Goal: Task Accomplishment & Management: Complete application form

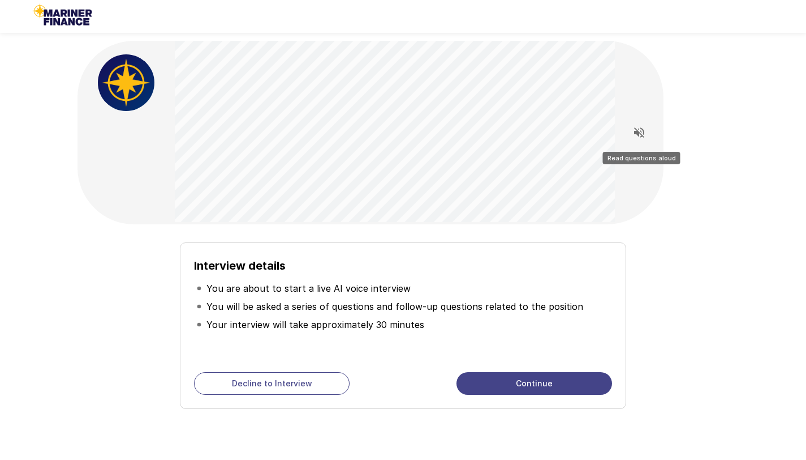
click at [640, 132] on icon "Read questions aloud" at bounding box center [639, 132] width 10 height 10
click at [642, 132] on icon "Stop reading questions aloud" at bounding box center [640, 133] width 14 height 14
click at [636, 132] on icon "Read questions aloud" at bounding box center [639, 132] width 10 height 10
click at [645, 131] on icon "Stop reading questions aloud" at bounding box center [640, 133] width 14 height 14
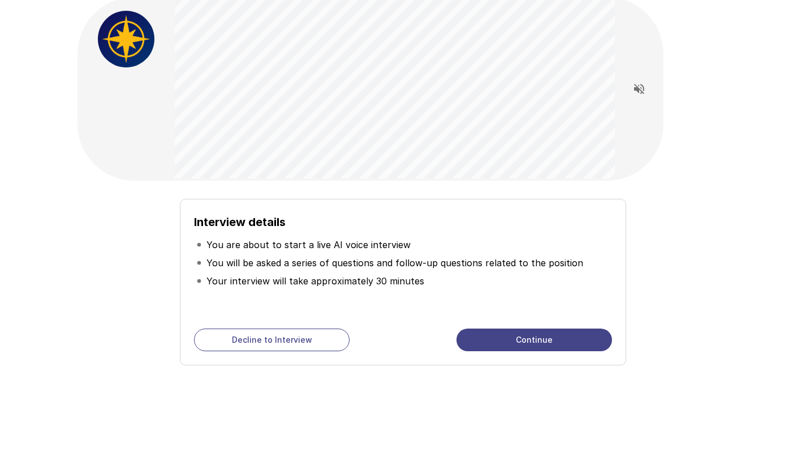
scroll to position [44, 0]
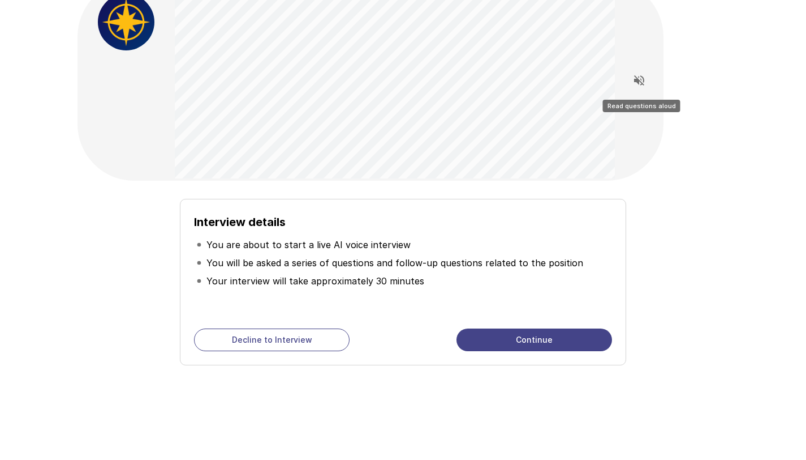
click at [639, 82] on icon "Read questions aloud" at bounding box center [639, 80] width 10 height 10
click at [551, 162] on button "Continue" at bounding box center [535, 339] width 156 height 23
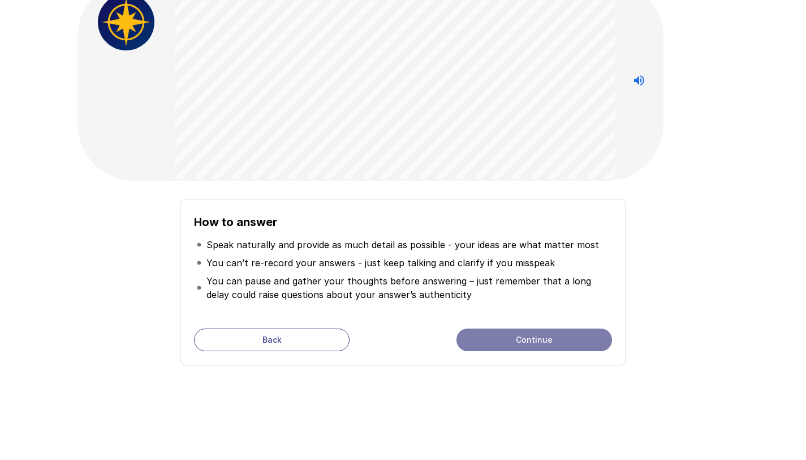
click at [546, 162] on button "Continue" at bounding box center [535, 339] width 156 height 23
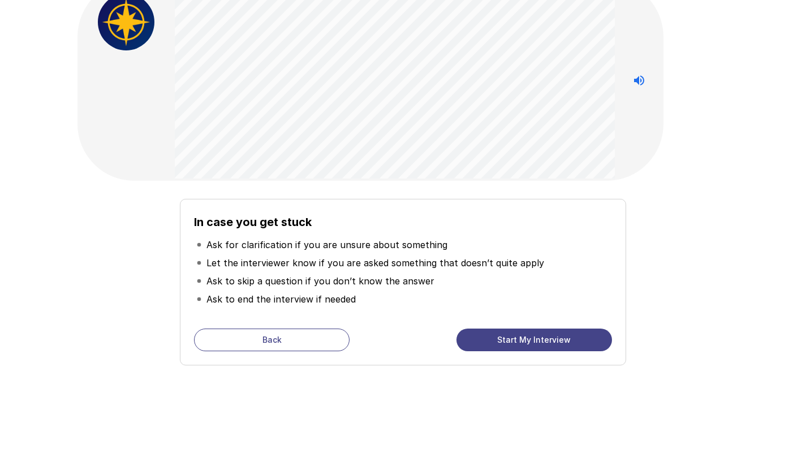
click at [545, 162] on button "Start My Interview" at bounding box center [535, 339] width 156 height 23
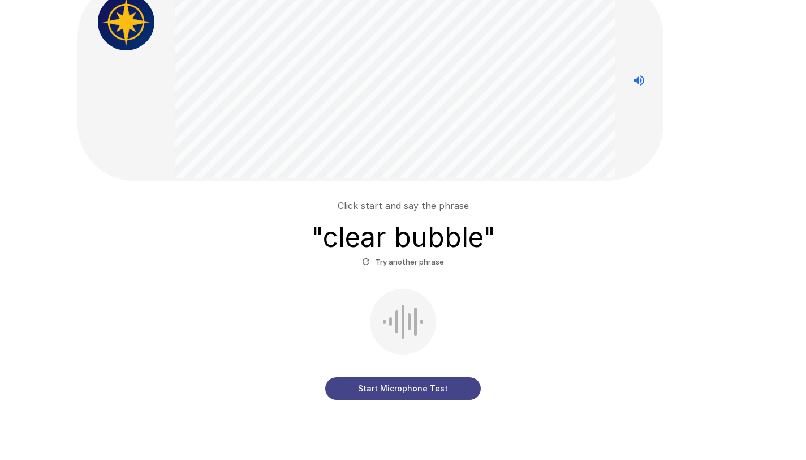
click at [446, 162] on button "Start Microphone Test" at bounding box center [403, 388] width 156 height 23
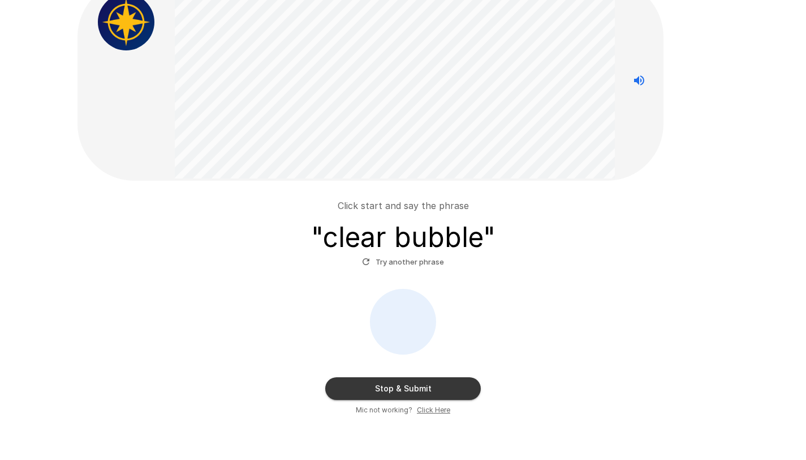
click at [427, 162] on u "Click Here" at bounding box center [433, 409] width 33 height 8
click at [436, 162] on button "Stop & Submit" at bounding box center [403, 388] width 156 height 23
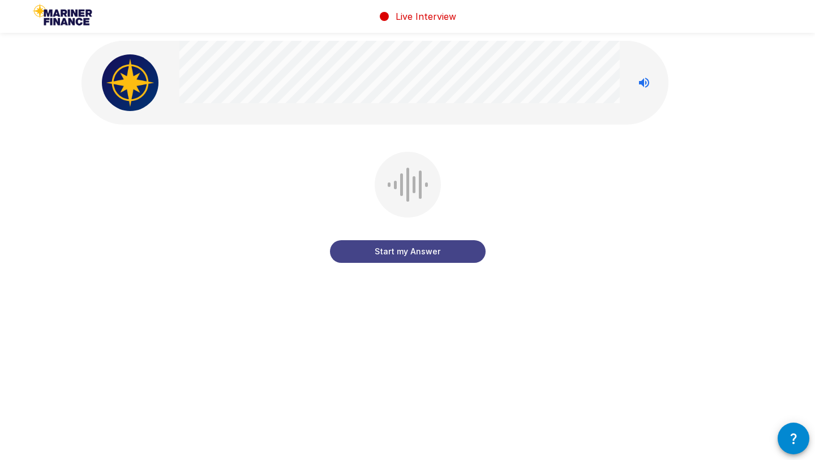
click at [431, 162] on button "Start my Answer" at bounding box center [408, 251] width 156 height 23
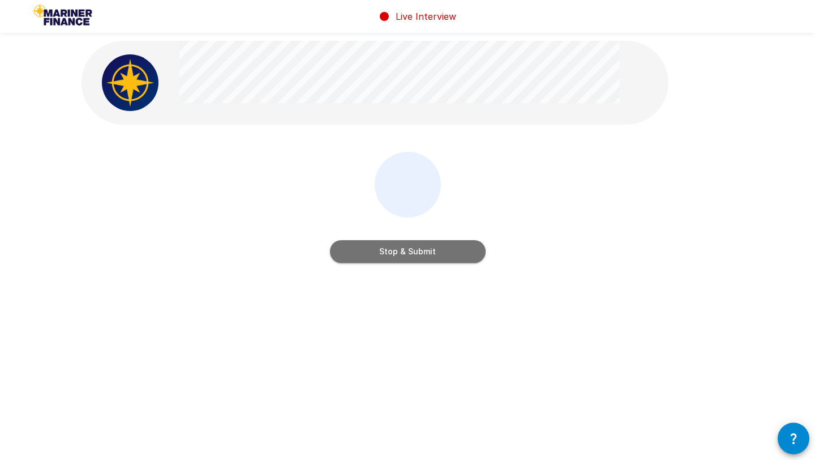
click at [430, 162] on button "Stop & Submit" at bounding box center [408, 251] width 156 height 23
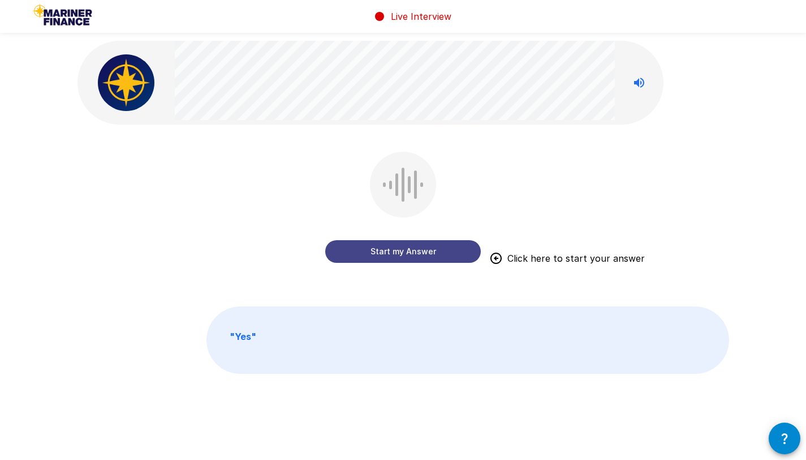
click at [408, 162] on button "Start my Answer" at bounding box center [403, 251] width 156 height 23
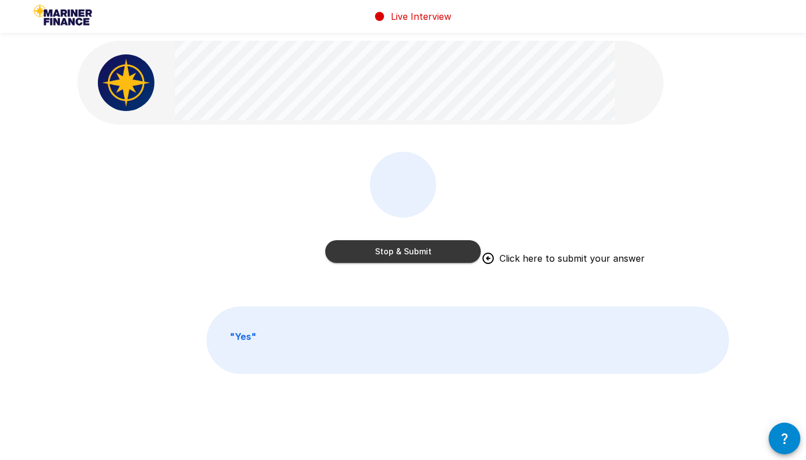
click at [449, 162] on button "Stop & Submit" at bounding box center [403, 251] width 156 height 23
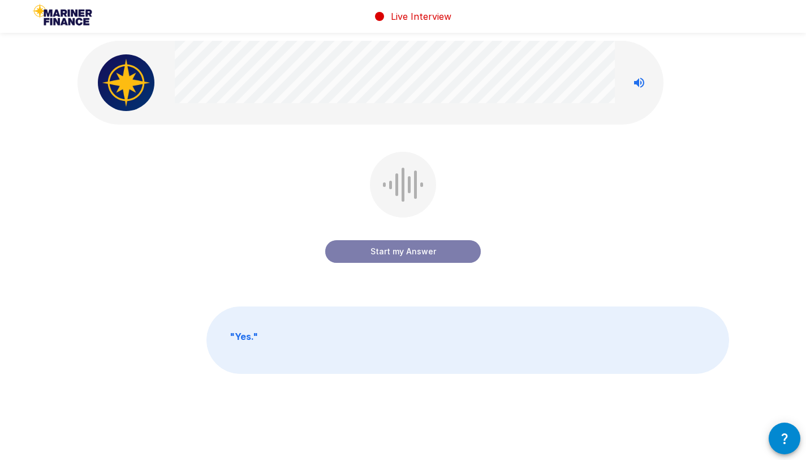
click at [429, 162] on button "Start my Answer" at bounding box center [403, 251] width 156 height 23
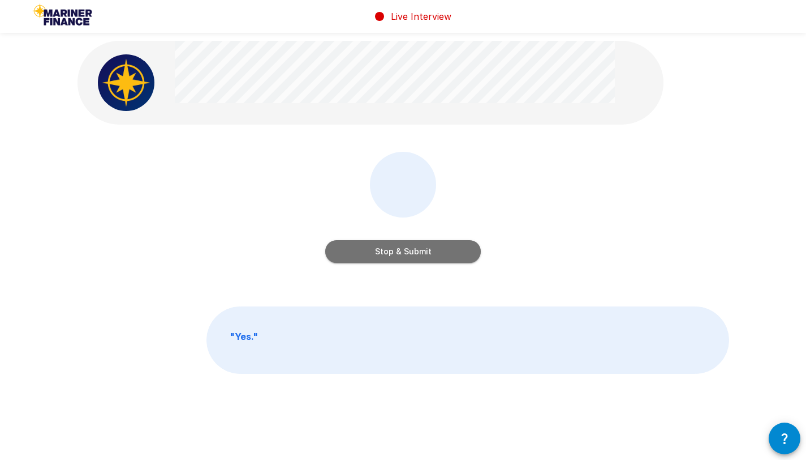
click at [454, 162] on button "Stop & Submit" at bounding box center [403, 251] width 156 height 23
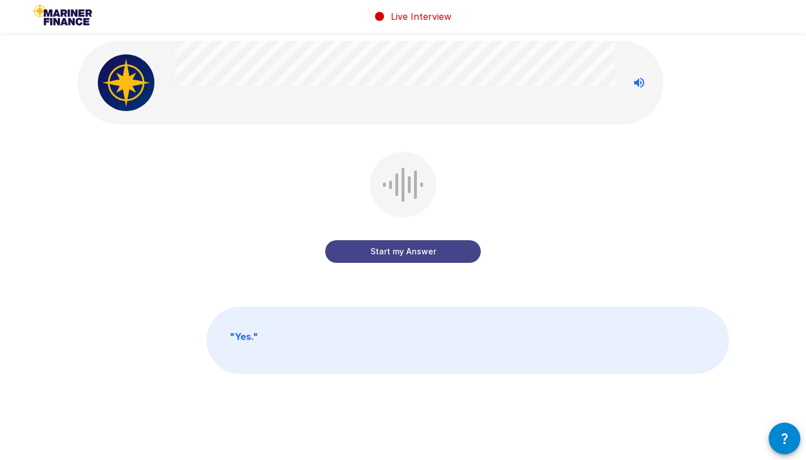
click at [447, 162] on button "Start my Answer" at bounding box center [403, 251] width 156 height 23
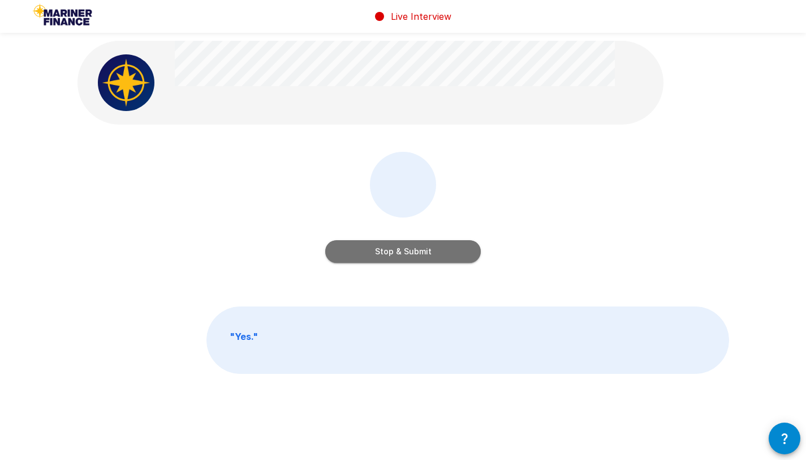
click at [457, 162] on button "Stop & Submit" at bounding box center [403, 251] width 156 height 23
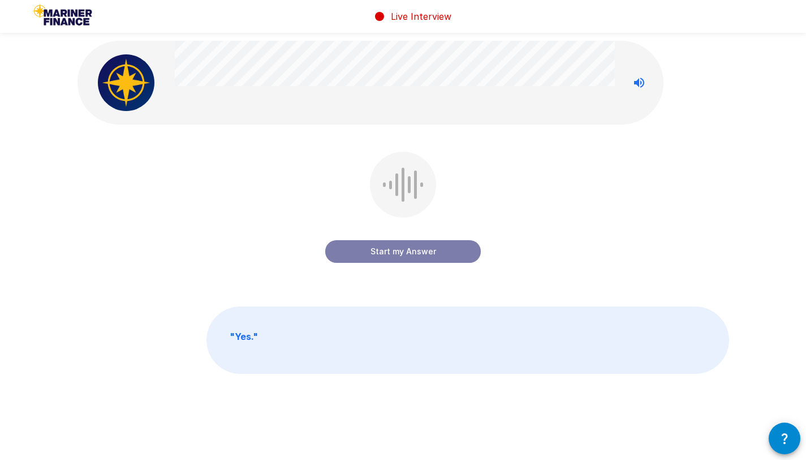
click at [430, 162] on button "Start my Answer" at bounding box center [403, 251] width 156 height 23
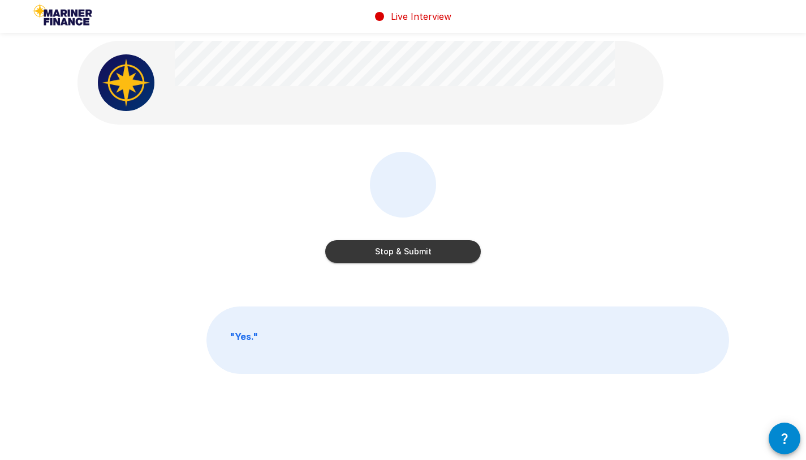
click at [414, 162] on button "Stop & Submit" at bounding box center [403, 251] width 156 height 23
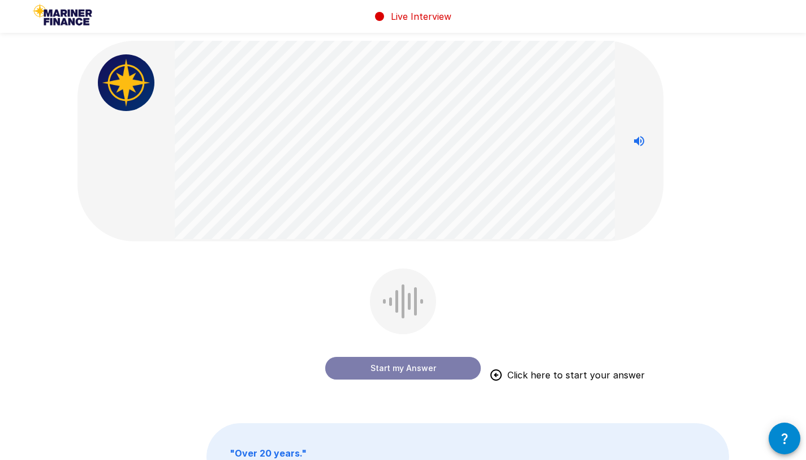
click at [403, 162] on button "Start my Answer" at bounding box center [403, 368] width 156 height 23
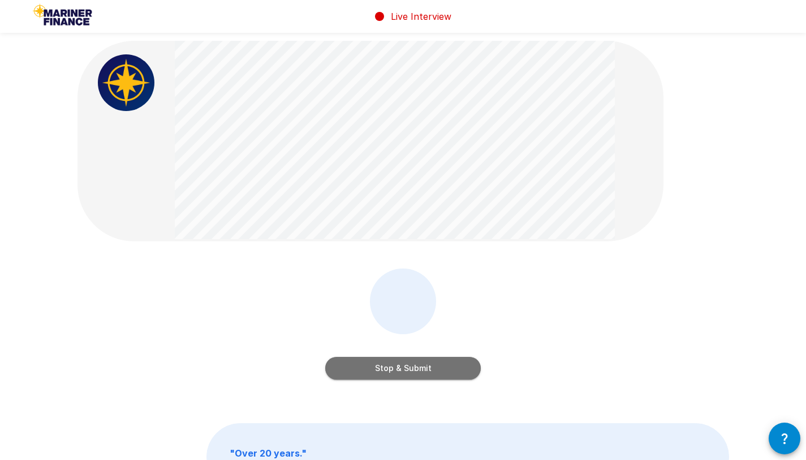
click at [402, 162] on button "Stop & Submit" at bounding box center [403, 368] width 156 height 23
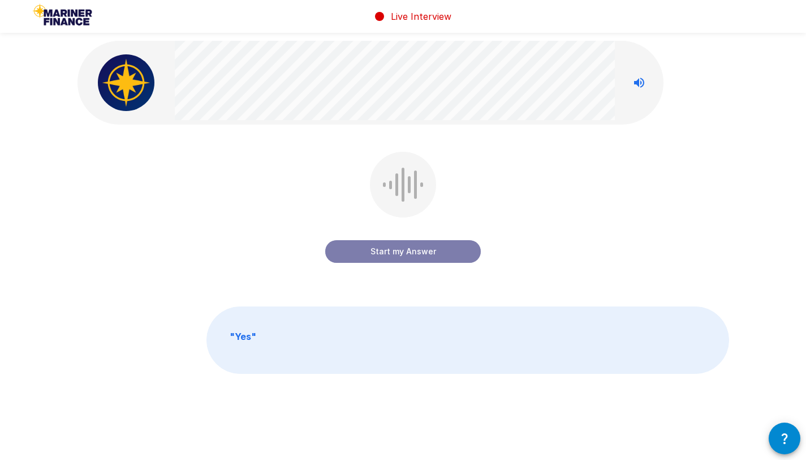
click at [439, 162] on button "Start my Answer" at bounding box center [403, 251] width 156 height 23
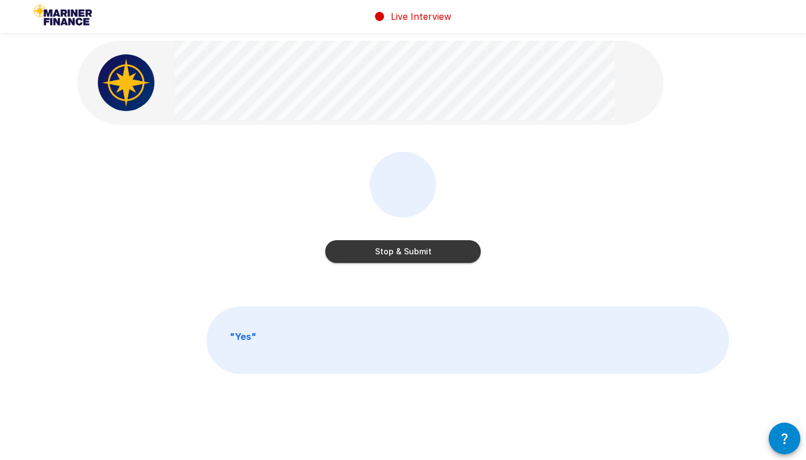
drag, startPoint x: 446, startPoint y: 248, endPoint x: 444, endPoint y: 242, distance: 5.9
click at [445, 162] on button "Stop & Submit" at bounding box center [403, 251] width 156 height 23
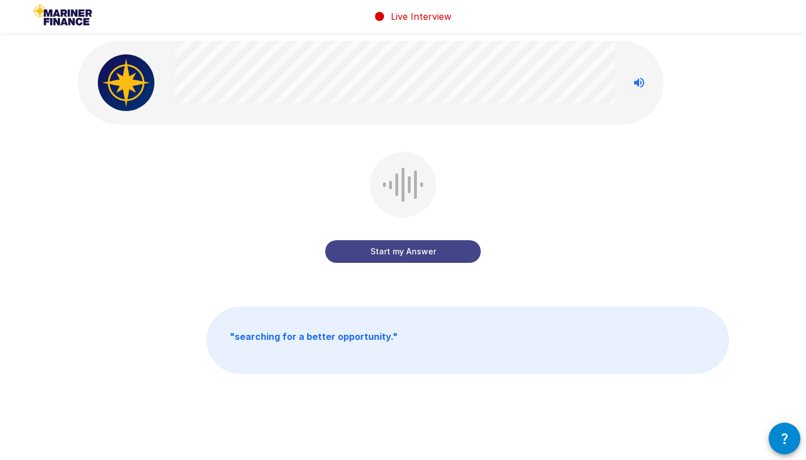
click at [444, 162] on button "Start my Answer" at bounding box center [403, 251] width 156 height 23
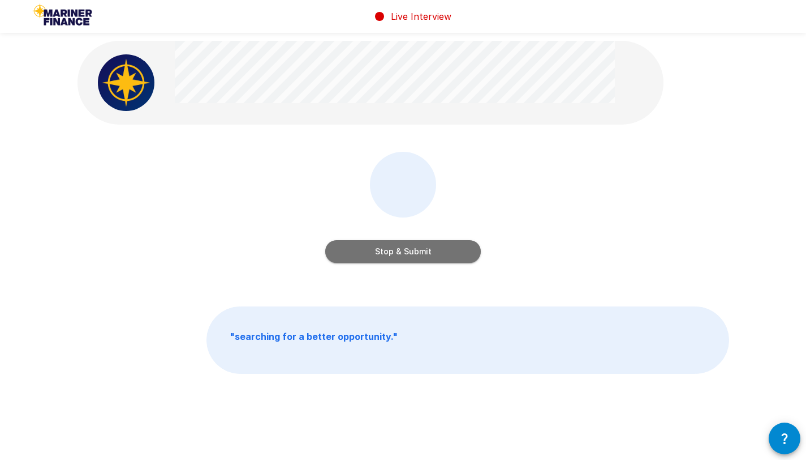
click at [462, 162] on button "Stop & Submit" at bounding box center [403, 251] width 156 height 23
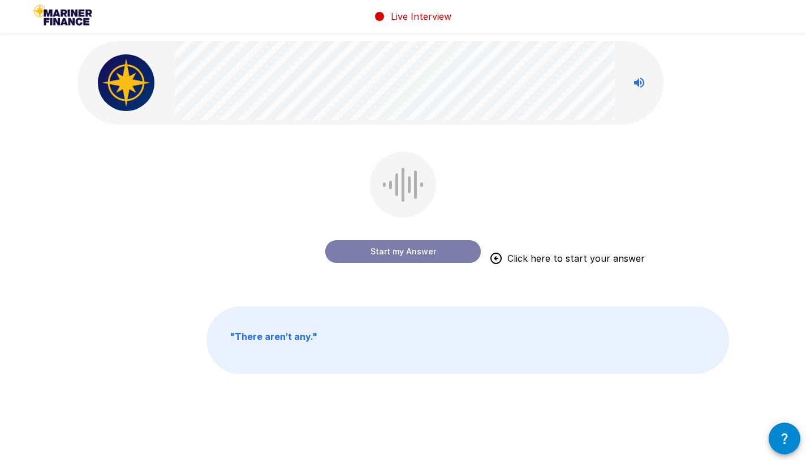
click at [407, 162] on button "Start my Answer" at bounding box center [403, 251] width 156 height 23
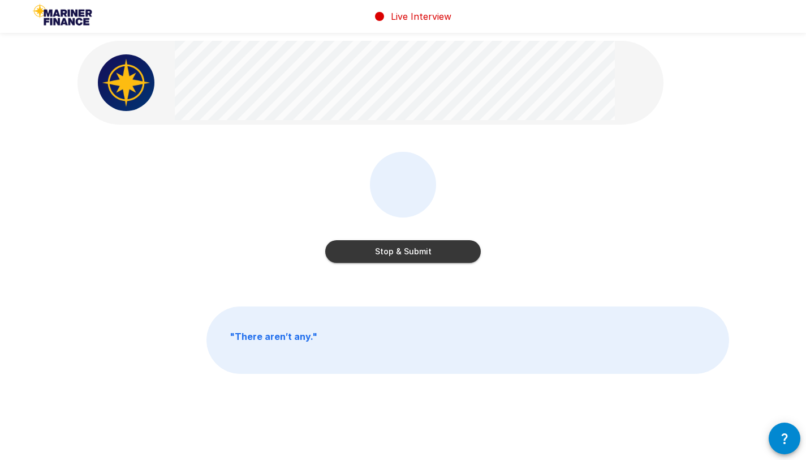
click at [456, 162] on button "Stop & Submit" at bounding box center [403, 251] width 156 height 23
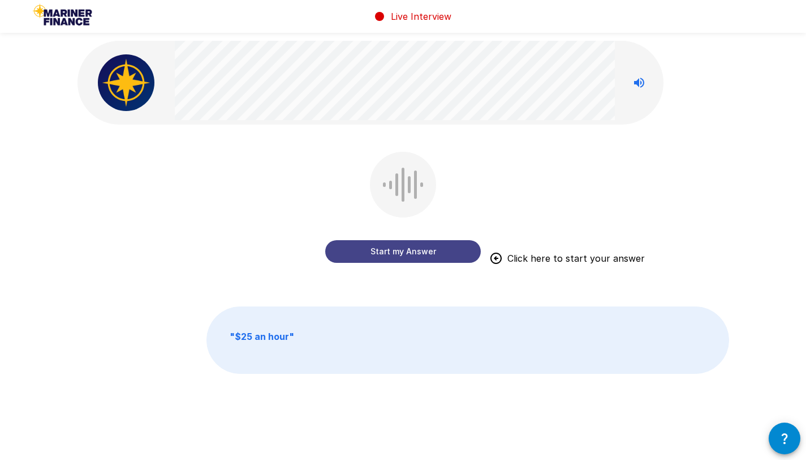
click at [453, 162] on button "Start my Answer" at bounding box center [403, 251] width 156 height 23
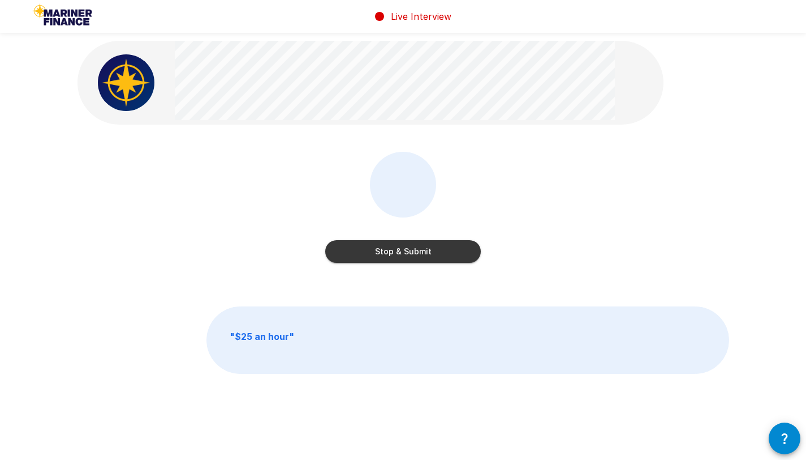
click at [449, 162] on button "Stop & Submit" at bounding box center [403, 251] width 156 height 23
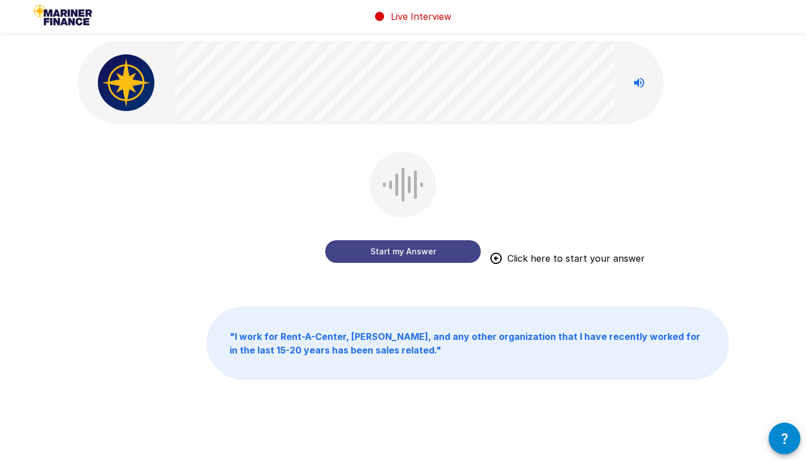
click at [429, 162] on button "Start my Answer" at bounding box center [403, 251] width 156 height 23
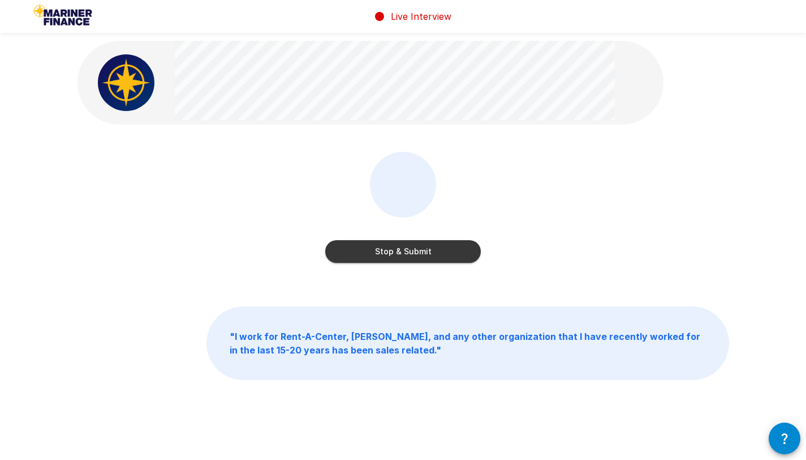
click at [460, 162] on button "Stop & Submit" at bounding box center [403, 251] width 156 height 23
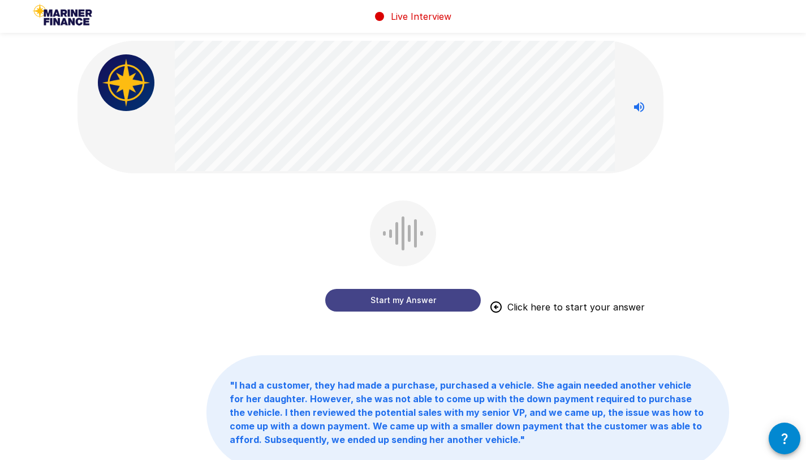
click at [427, 162] on button "Start my Answer" at bounding box center [403, 300] width 156 height 23
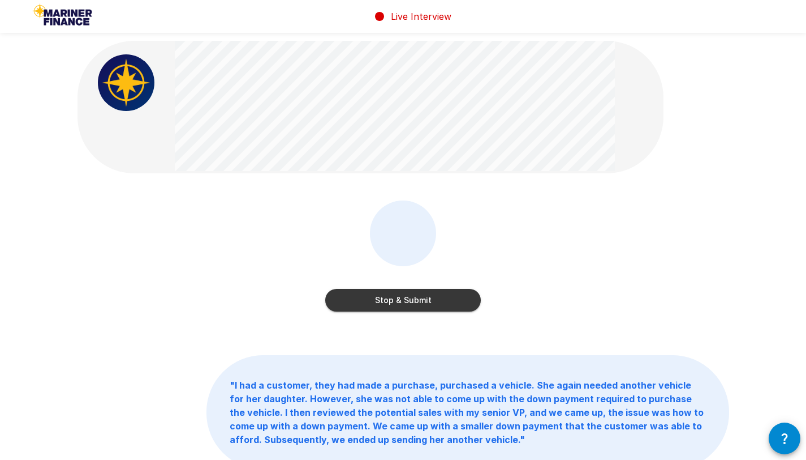
click at [450, 162] on button "Stop & Submit" at bounding box center [403, 300] width 156 height 23
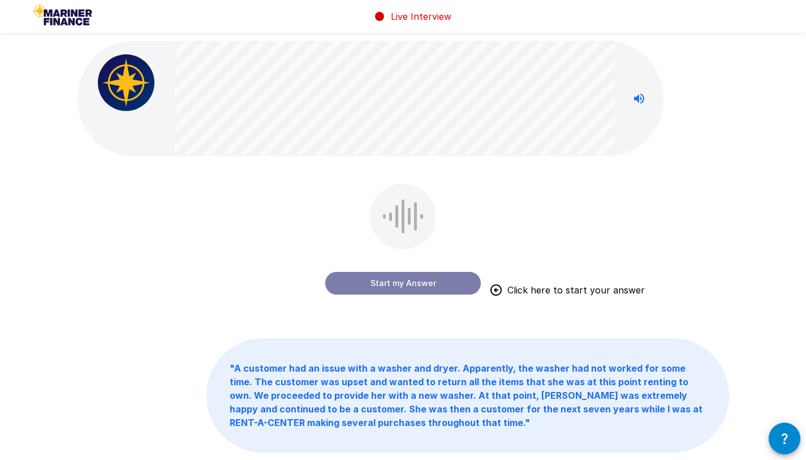
click at [438, 162] on button "Start my Answer" at bounding box center [403, 283] width 156 height 23
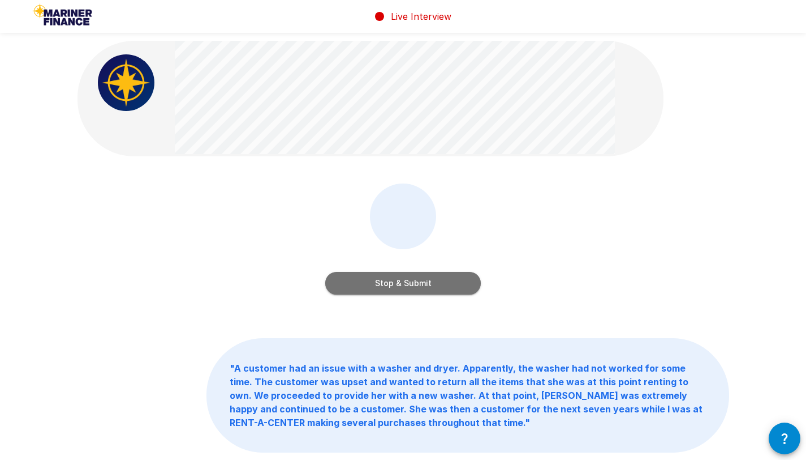
click at [453, 162] on button "Stop & Submit" at bounding box center [403, 283] width 156 height 23
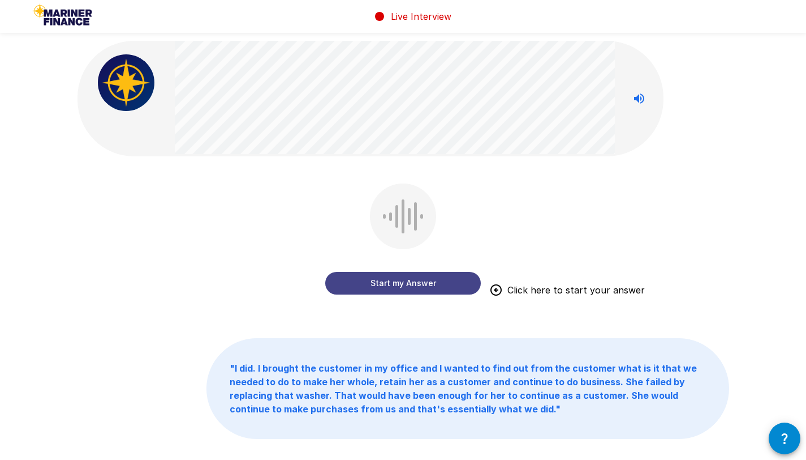
click at [452, 162] on button "Start my Answer" at bounding box center [403, 283] width 156 height 23
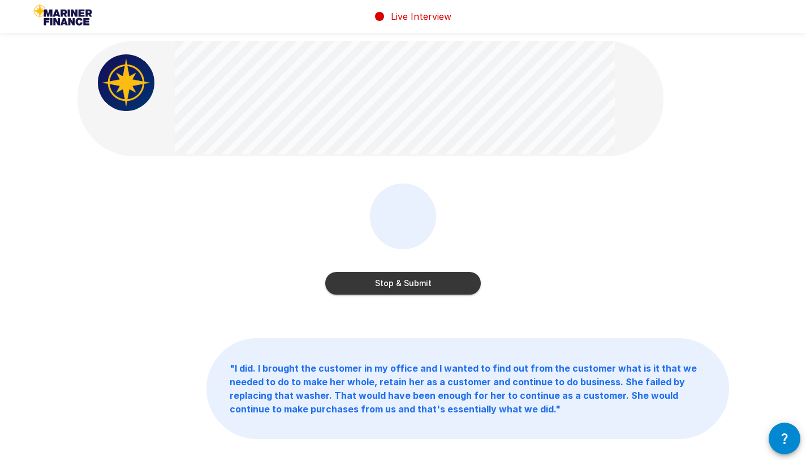
click at [409, 162] on button "Stop & Submit" at bounding box center [403, 283] width 156 height 23
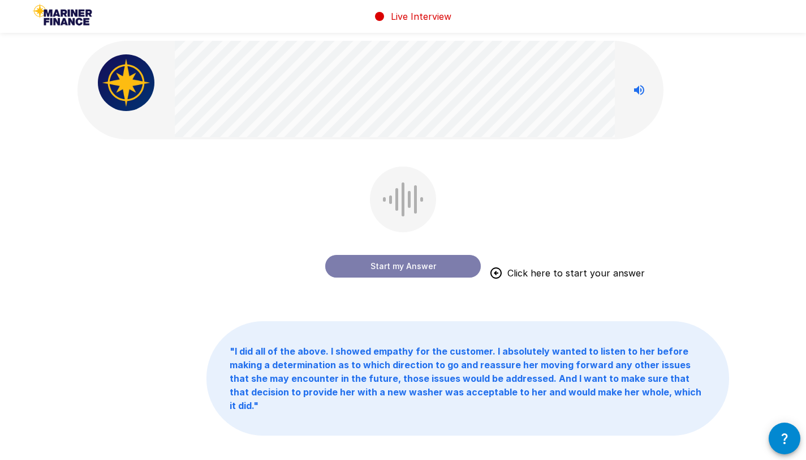
click at [411, 162] on button "Start my Answer" at bounding box center [403, 266] width 156 height 23
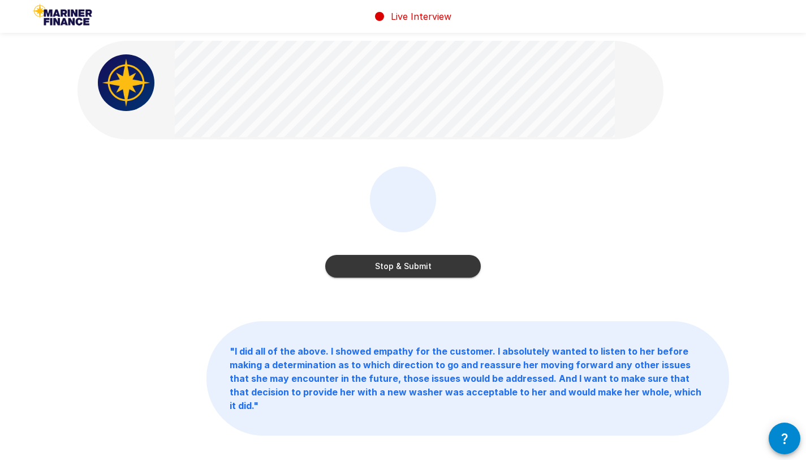
drag, startPoint x: 439, startPoint y: 267, endPoint x: 462, endPoint y: 264, distance: 23.4
click at [439, 162] on button "Stop & Submit" at bounding box center [403, 266] width 156 height 23
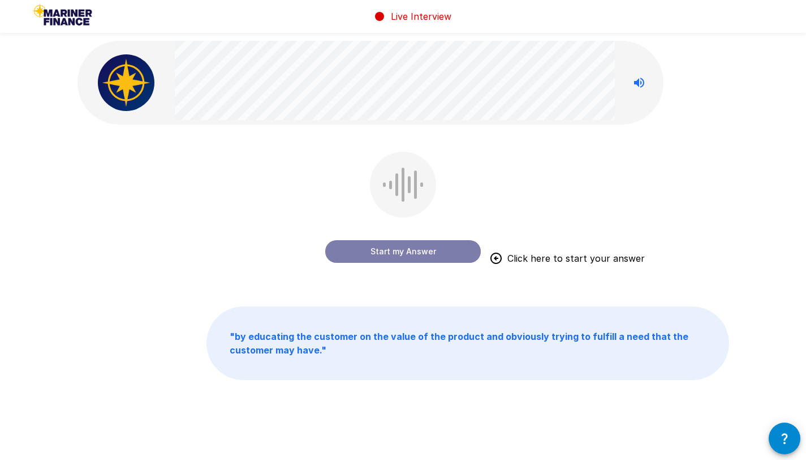
click at [412, 162] on button "Start my Answer" at bounding box center [403, 251] width 156 height 23
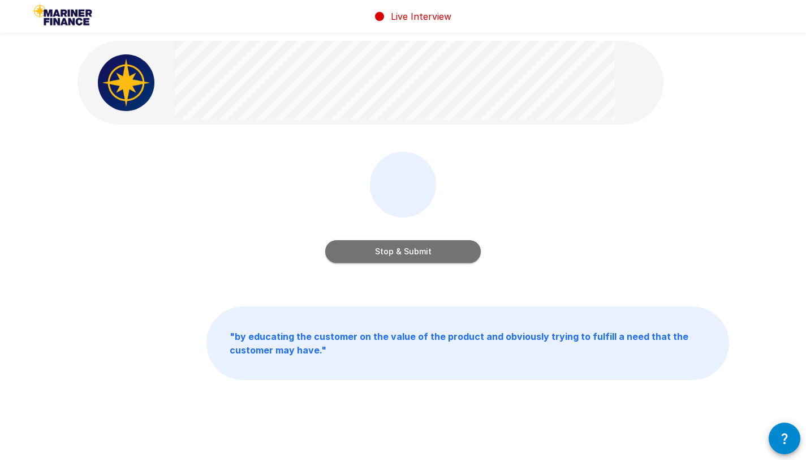
click at [460, 162] on button "Stop & Submit" at bounding box center [403, 251] width 156 height 23
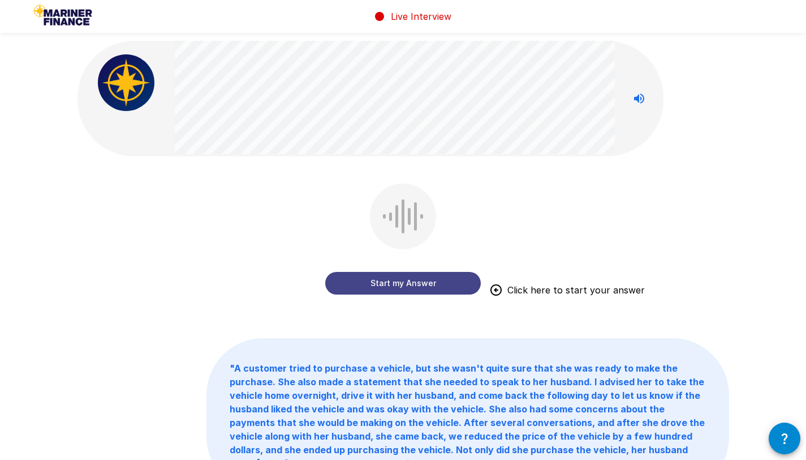
click at [430, 162] on button "Start my Answer" at bounding box center [403, 283] width 156 height 23
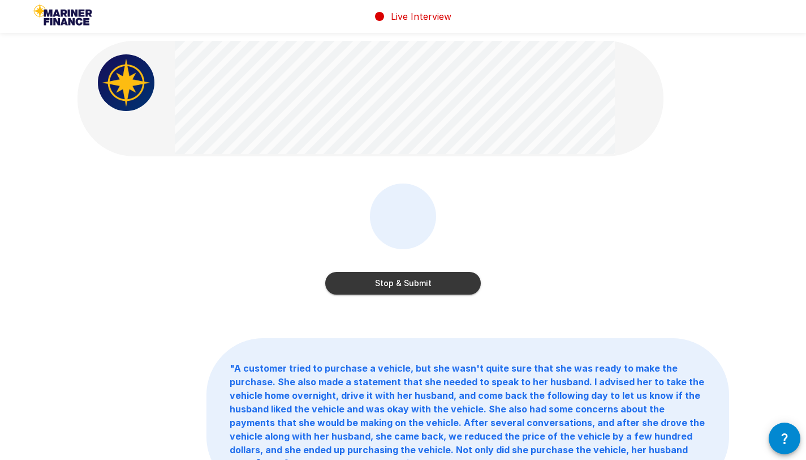
click at [457, 162] on button "Stop & Submit" at bounding box center [403, 283] width 156 height 23
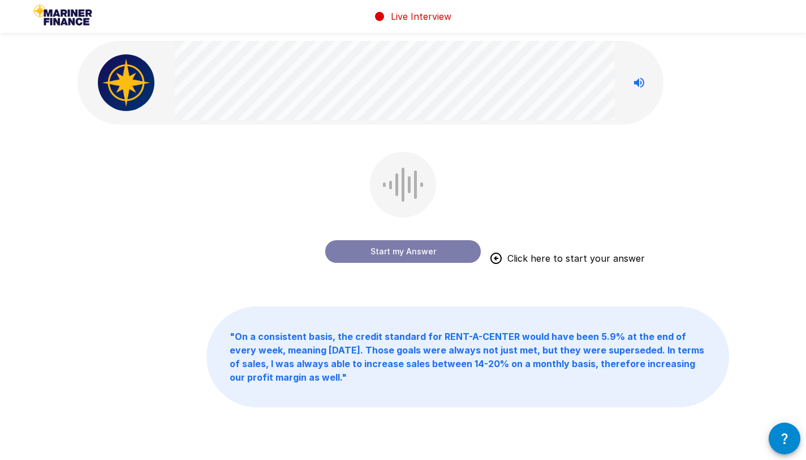
click at [432, 162] on button "Start my Answer" at bounding box center [403, 251] width 156 height 23
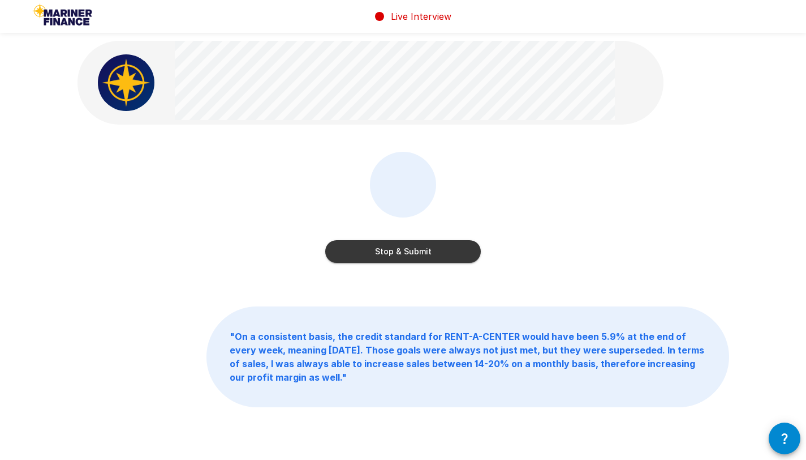
click at [438, 162] on button "Stop & Submit" at bounding box center [403, 251] width 156 height 23
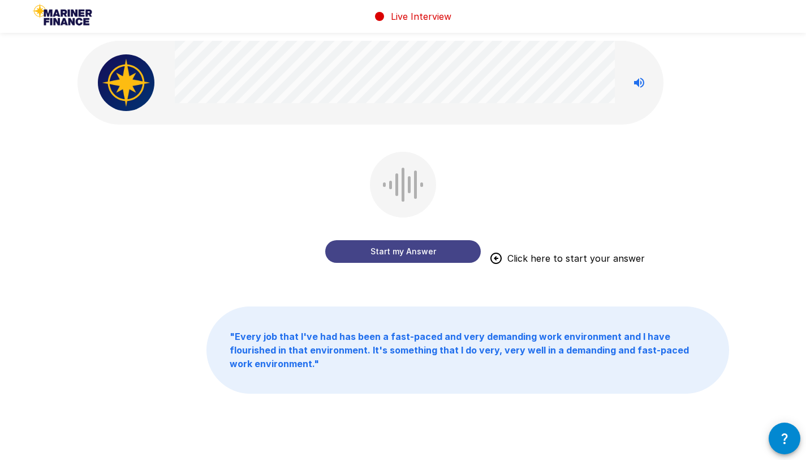
click at [453, 162] on button "Start my Answer" at bounding box center [403, 251] width 156 height 23
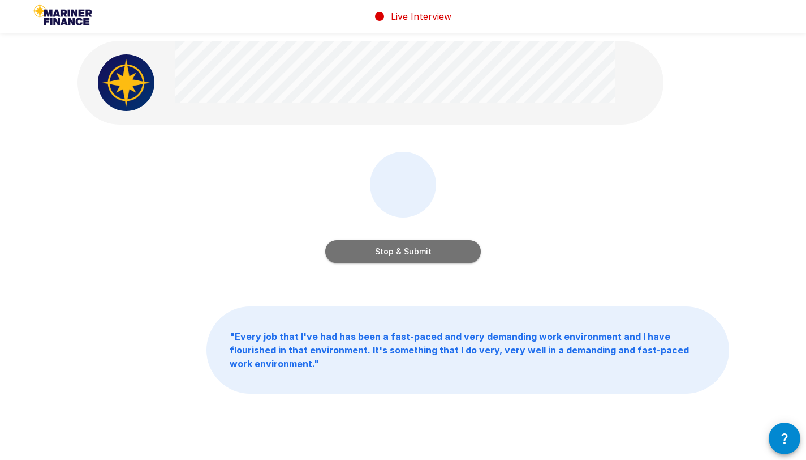
click at [467, 162] on button "Stop & Submit" at bounding box center [403, 251] width 156 height 23
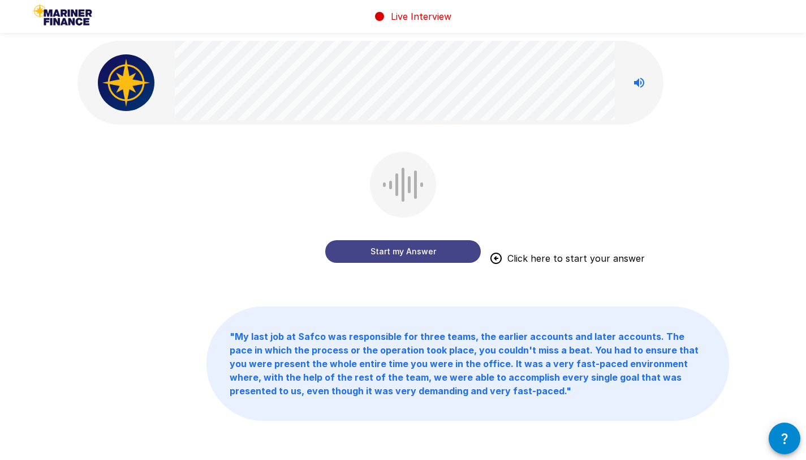
click at [430, 162] on button "Start my Answer" at bounding box center [403, 251] width 156 height 23
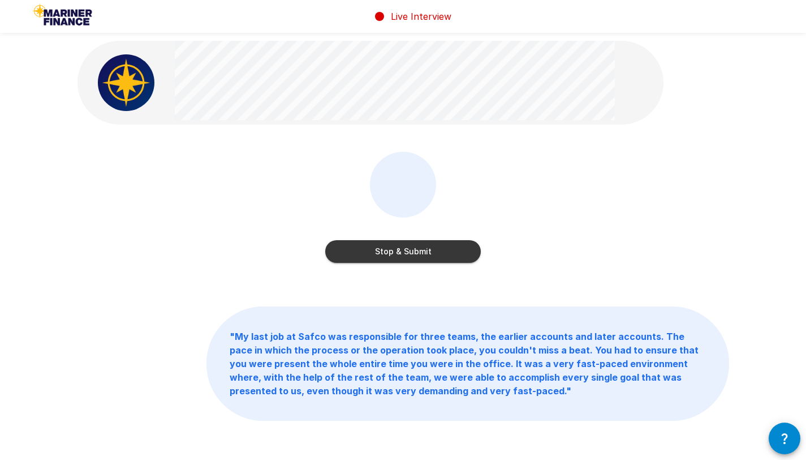
click at [461, 162] on button "Stop & Submit" at bounding box center [403, 251] width 156 height 23
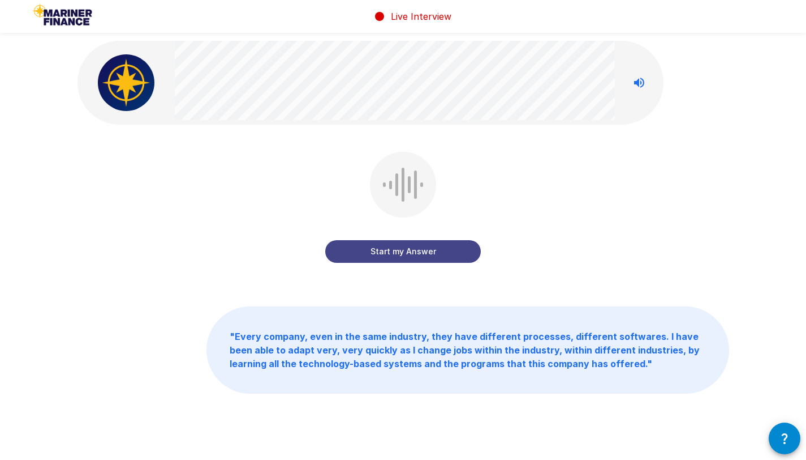
click at [418, 162] on button "Start my Answer" at bounding box center [403, 251] width 156 height 23
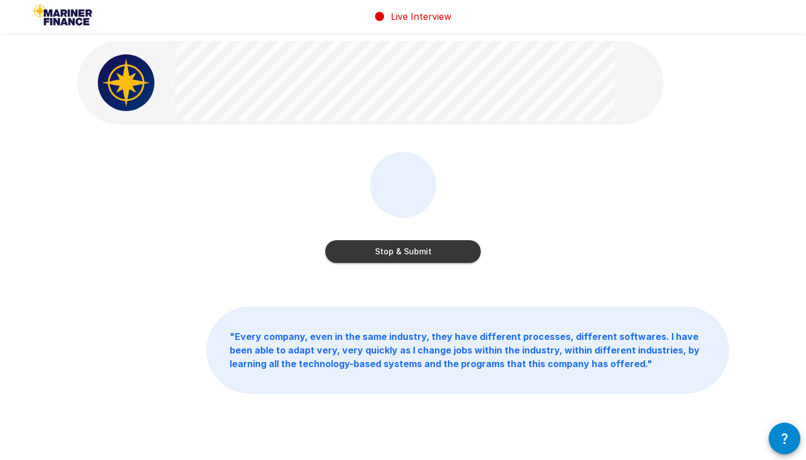
click at [464, 162] on button "Stop & Submit" at bounding box center [403, 251] width 156 height 23
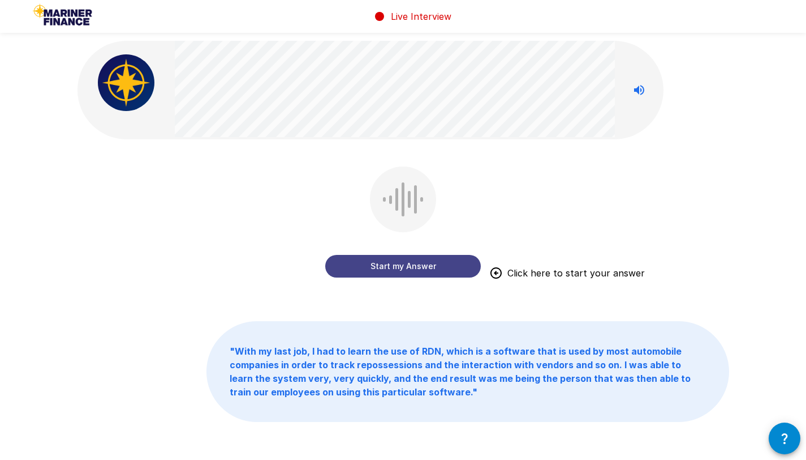
click at [455, 162] on button "Start my Answer" at bounding box center [403, 266] width 156 height 23
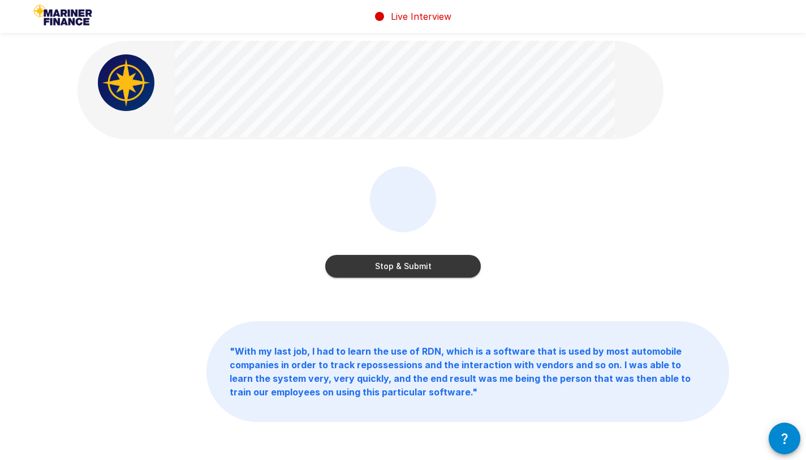
click at [398, 162] on button "Stop & Submit" at bounding box center [403, 266] width 156 height 23
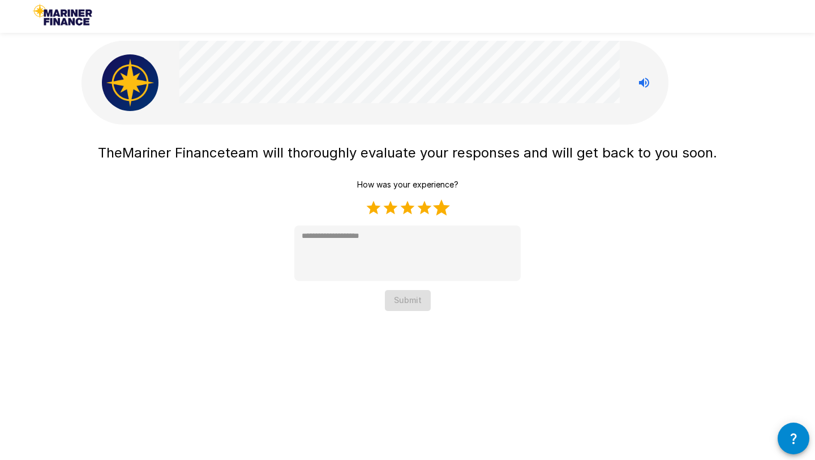
click at [443, 162] on label "5 Stars" at bounding box center [441, 207] width 17 height 17
type textarea "*"
click at [423, 162] on button "Submit" at bounding box center [408, 300] width 46 height 21
